Goal: Information Seeking & Learning: Find specific fact

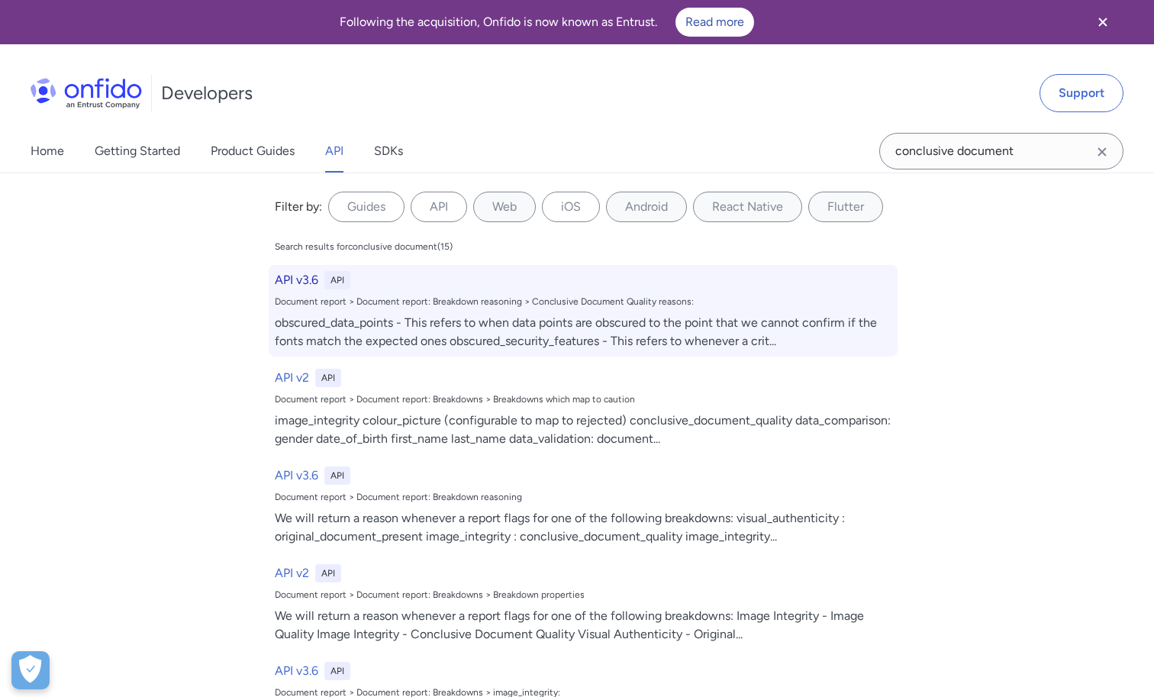
type input "conclusive document"
click at [399, 321] on div "obscured_data_points - This refers to when data points are obscured to the poin…" at bounding box center [583, 332] width 617 height 37
select select "http"
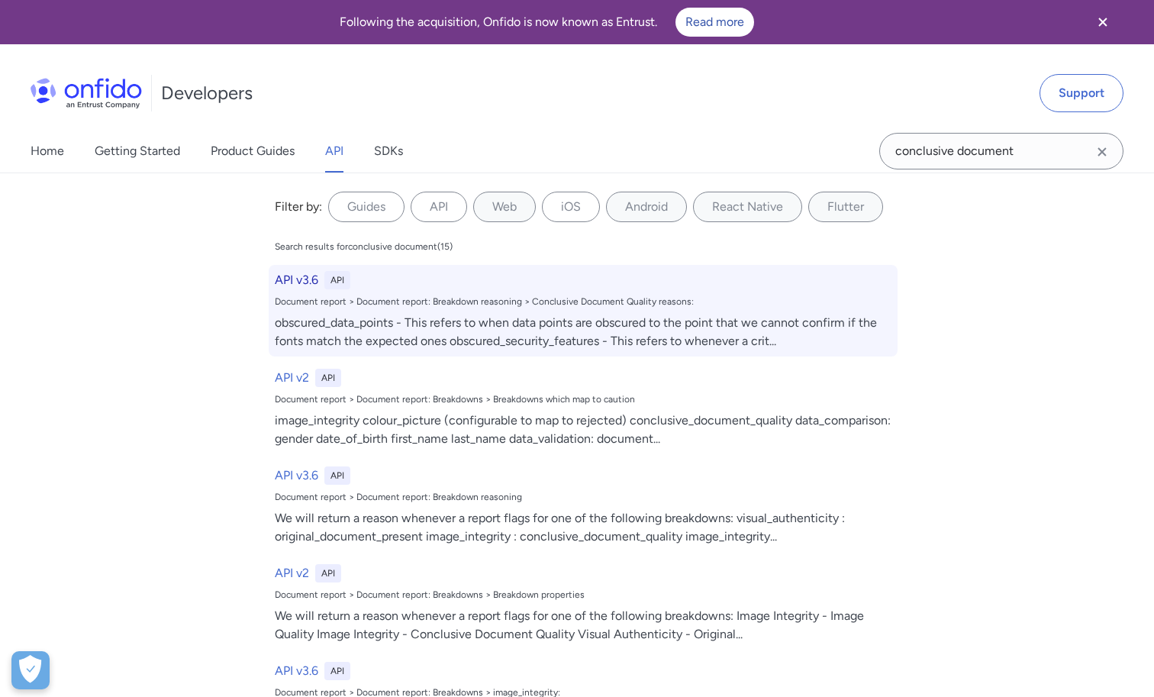
select select "http"
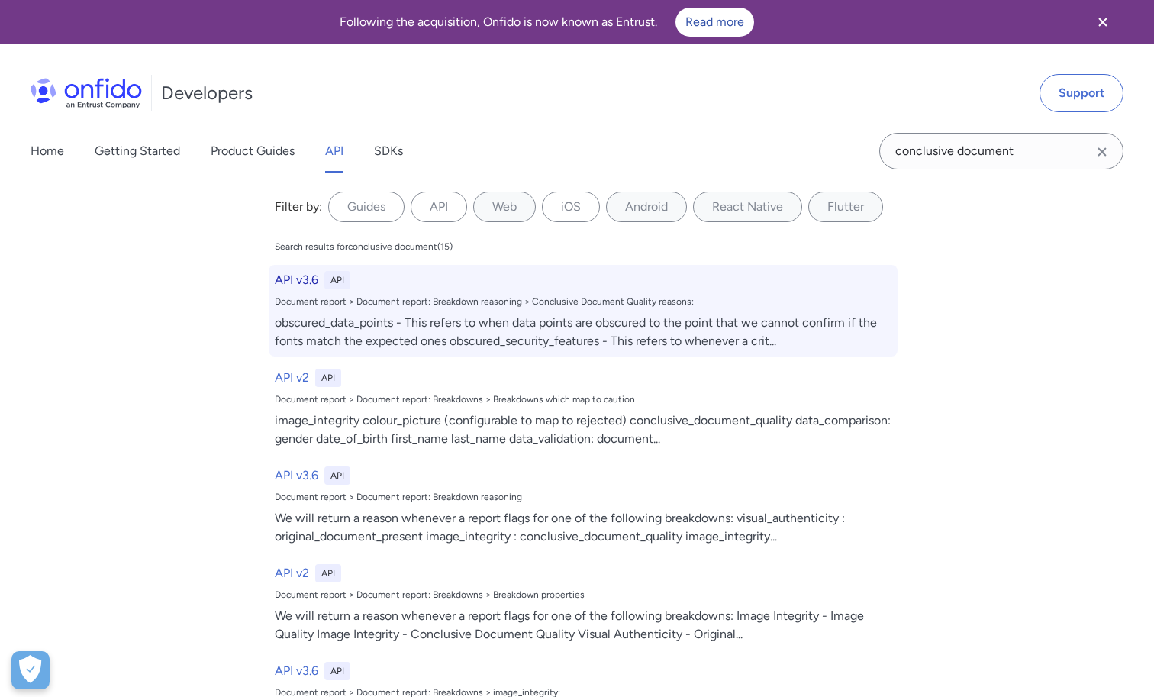
select select "http"
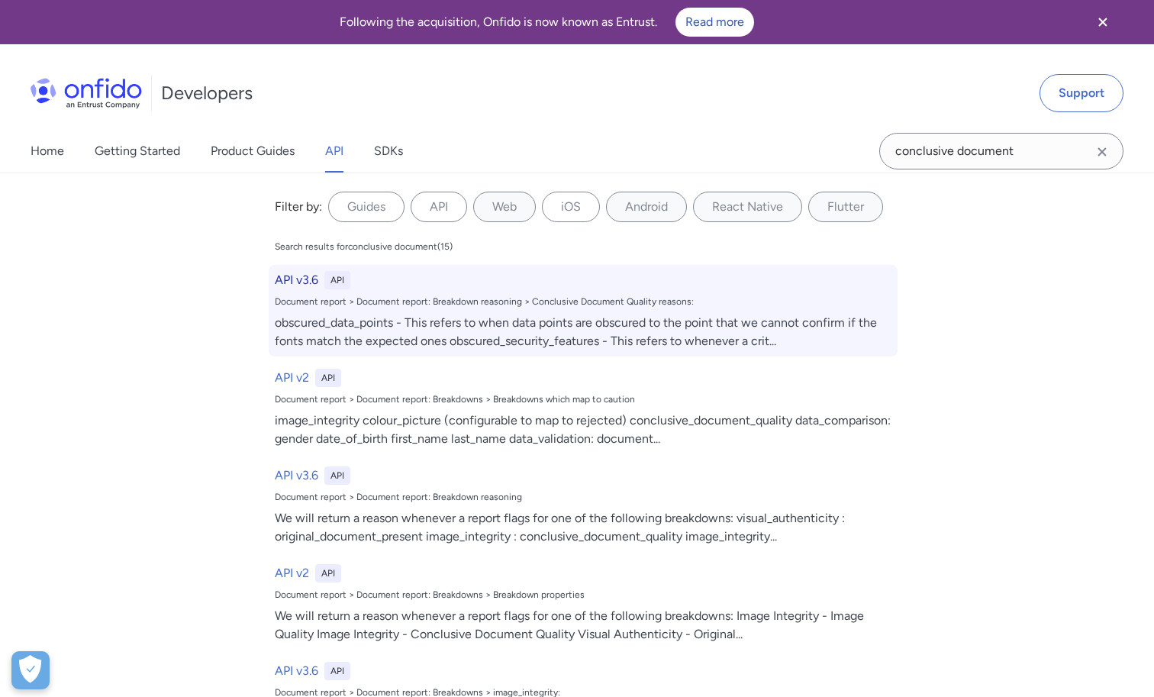
select select "http"
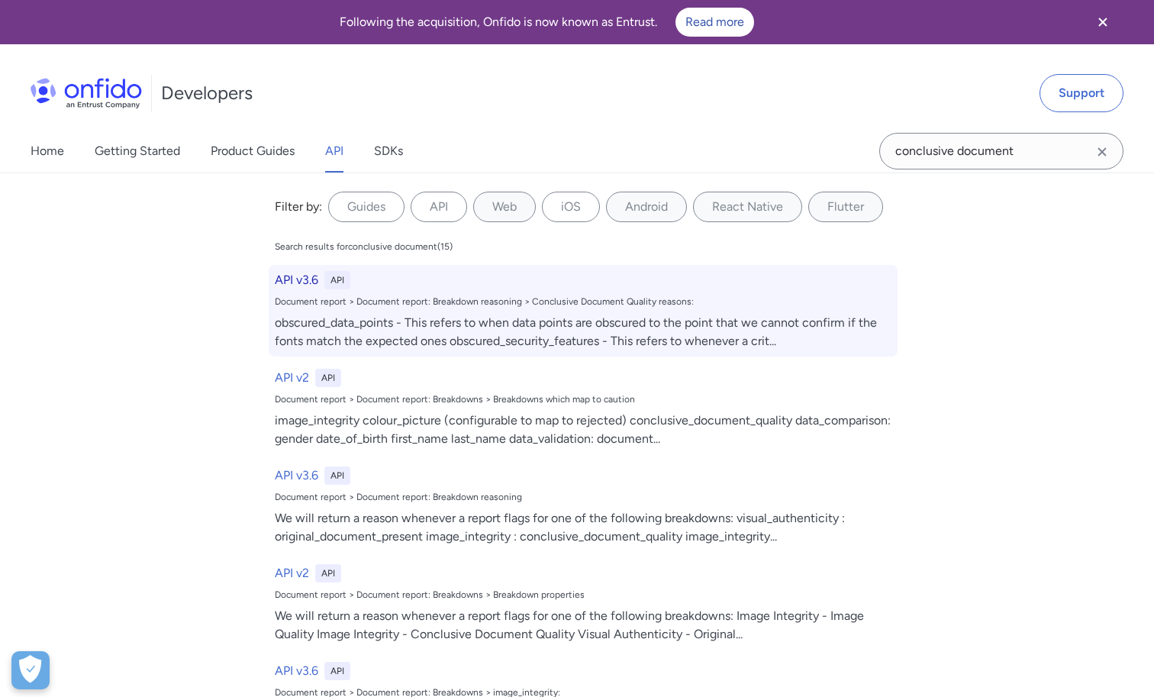
select select "http"
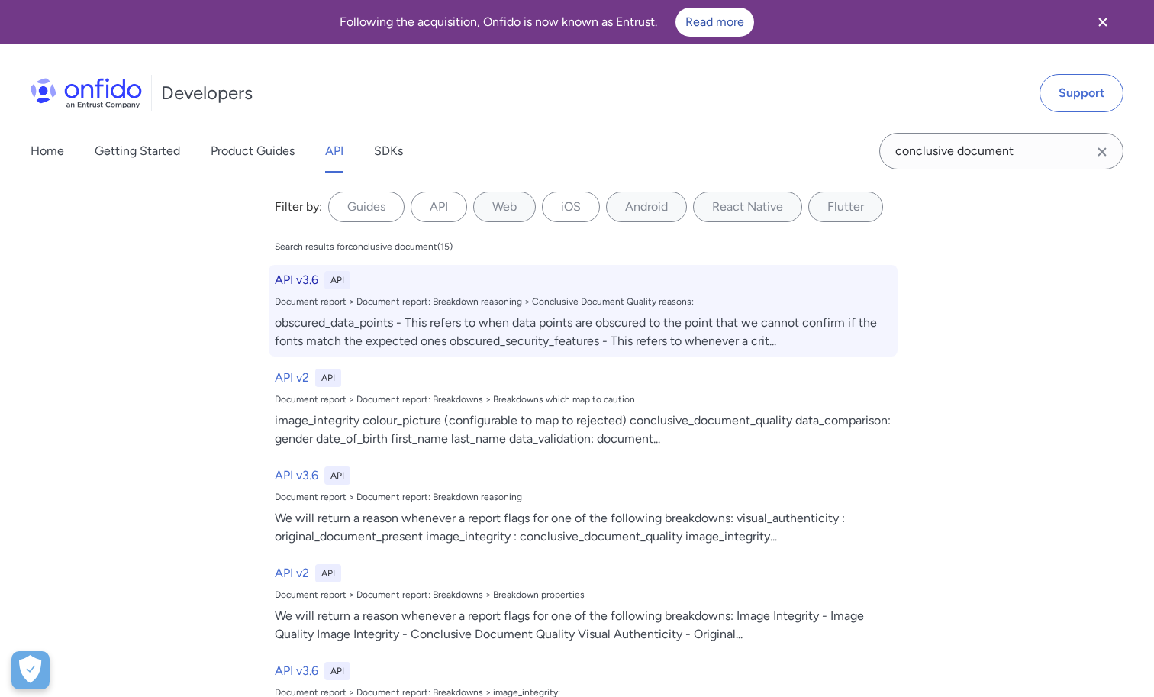
select select "http"
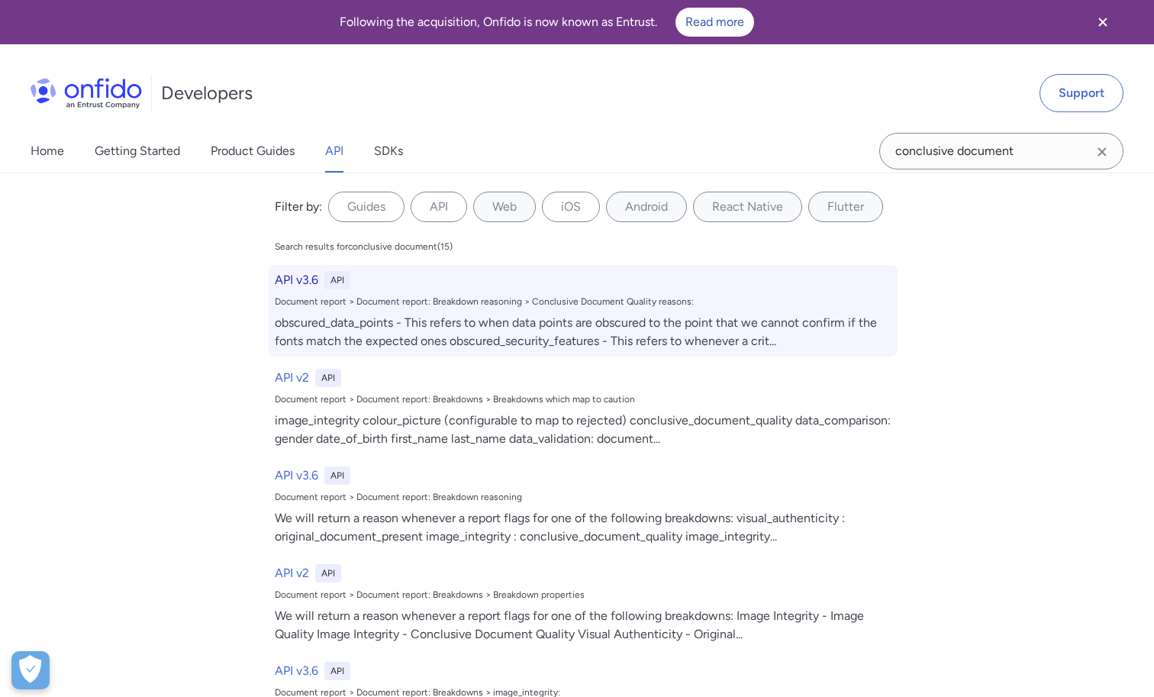
select select "http"
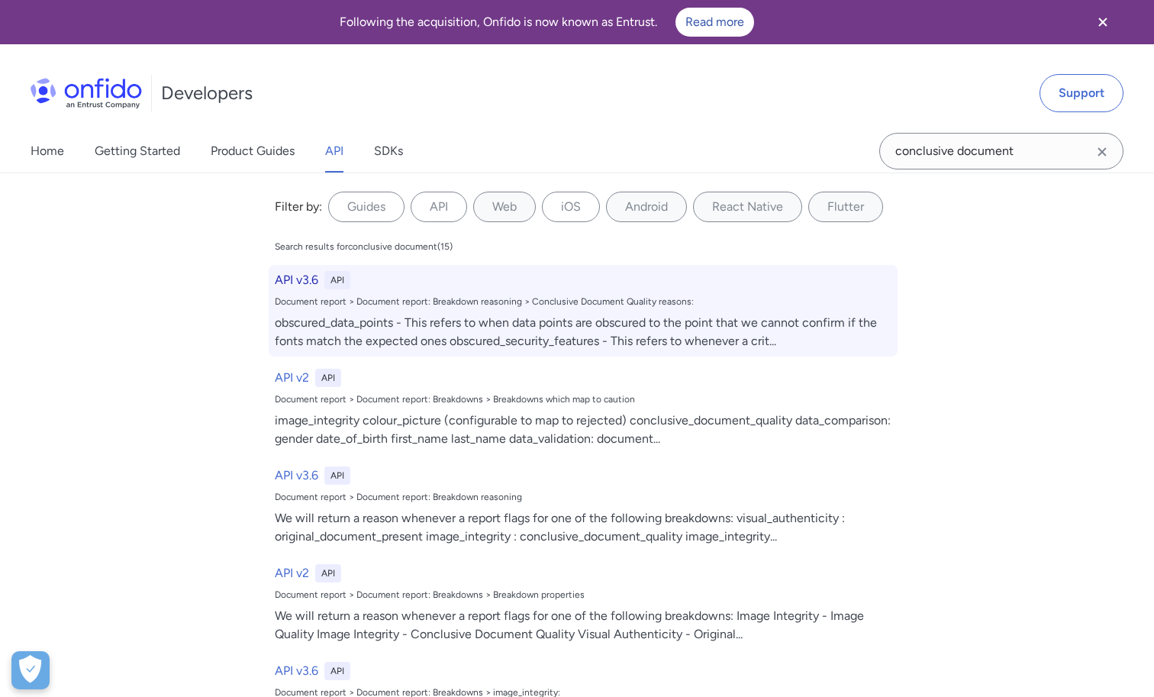
select select "http"
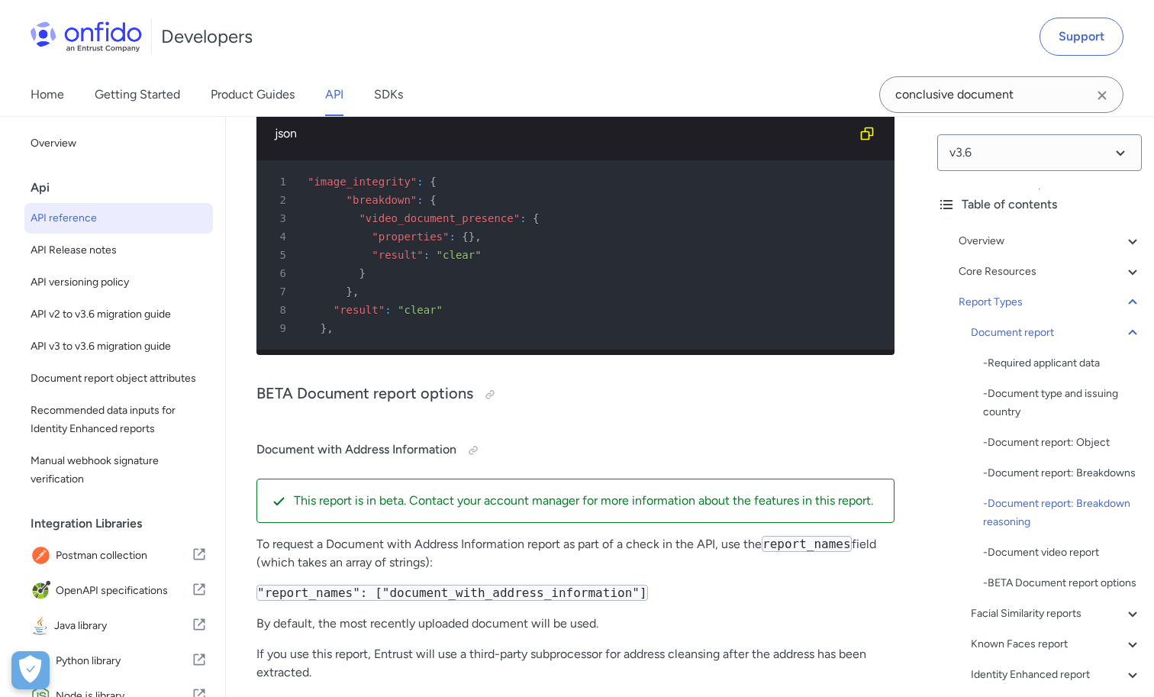
scroll to position [73418, 0]
